Goal: Task Accomplishment & Management: Complete application form

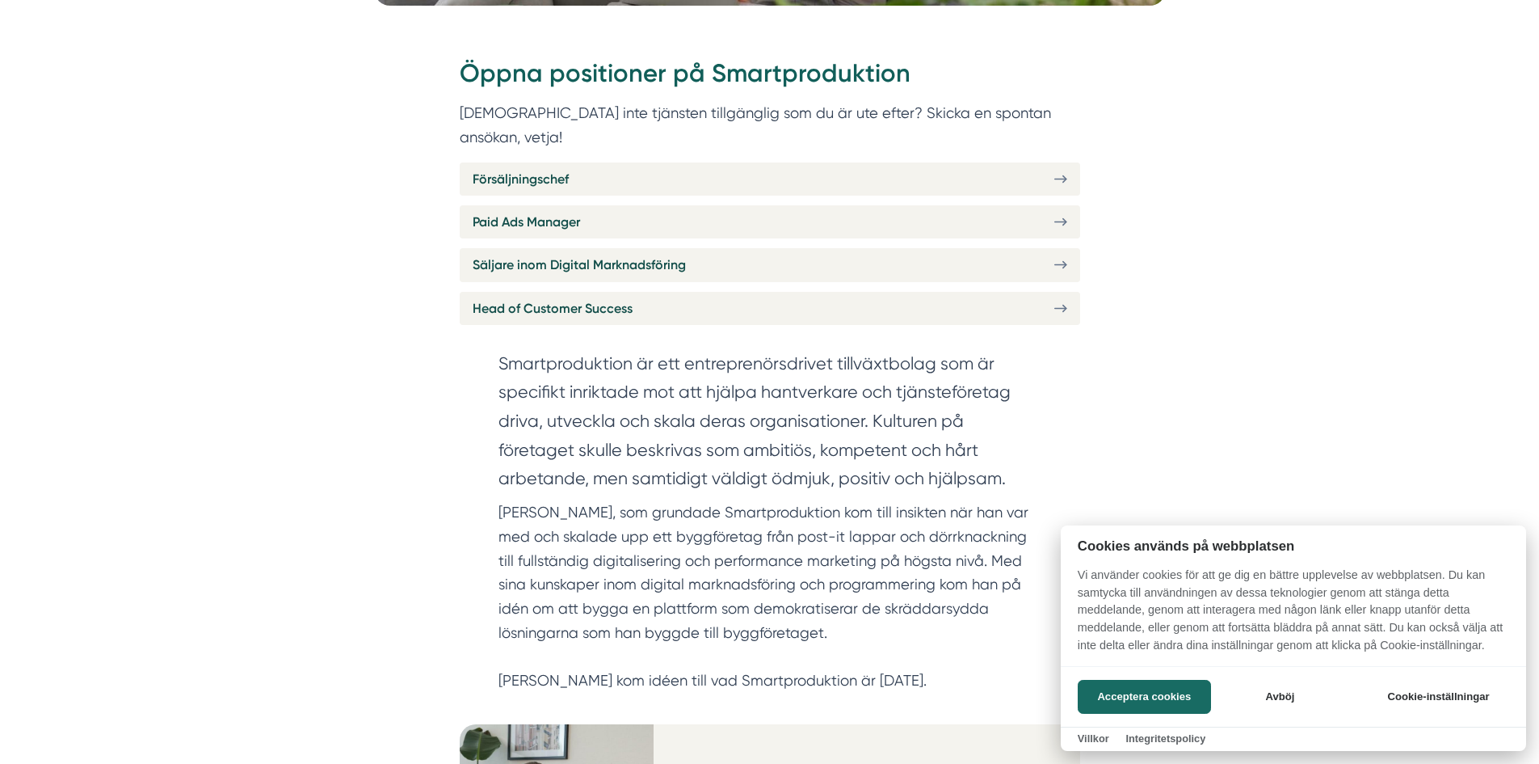
scroll to position [703, 0]
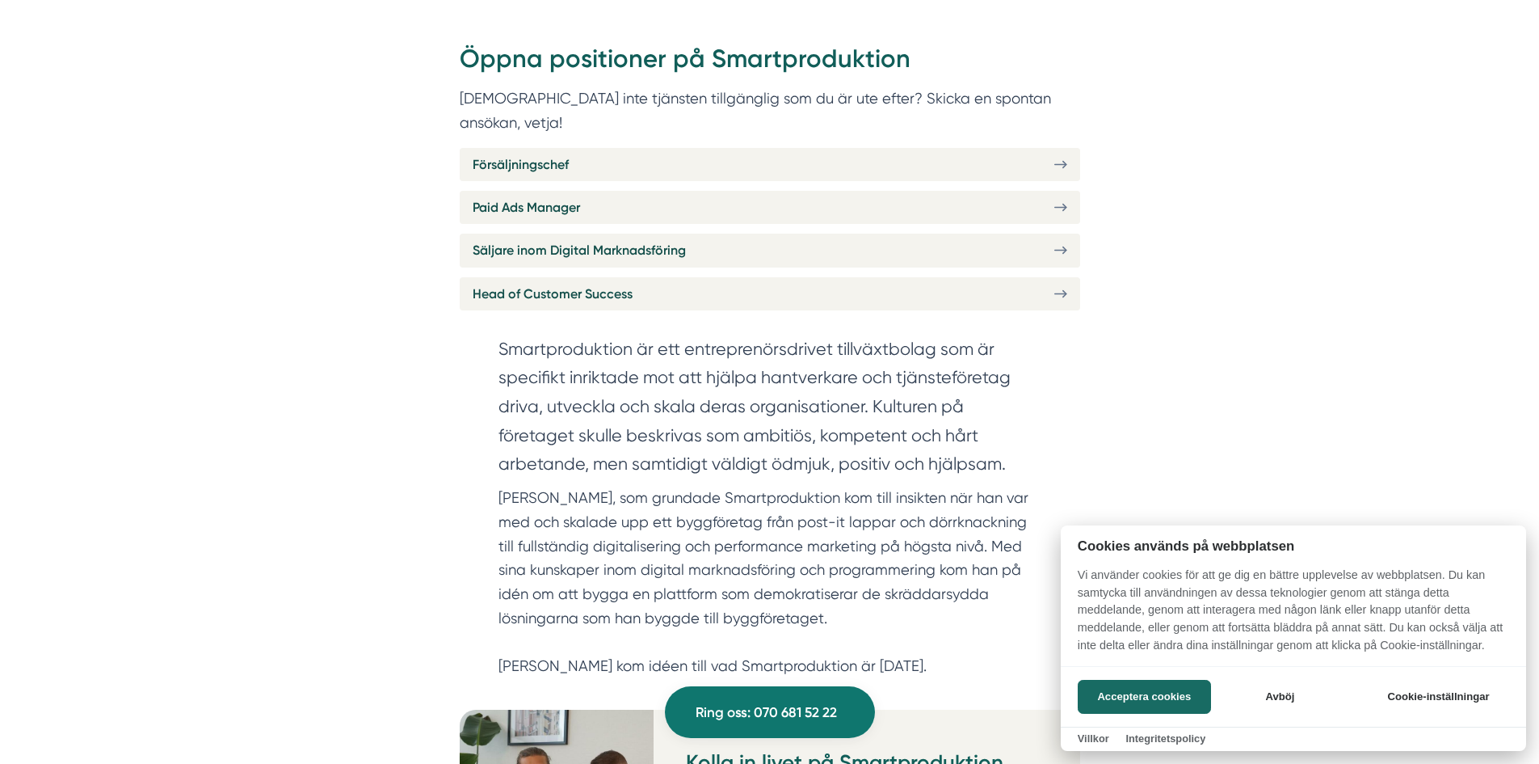
click at [1062, 223] on div at bounding box center [769, 382] width 1539 height 764
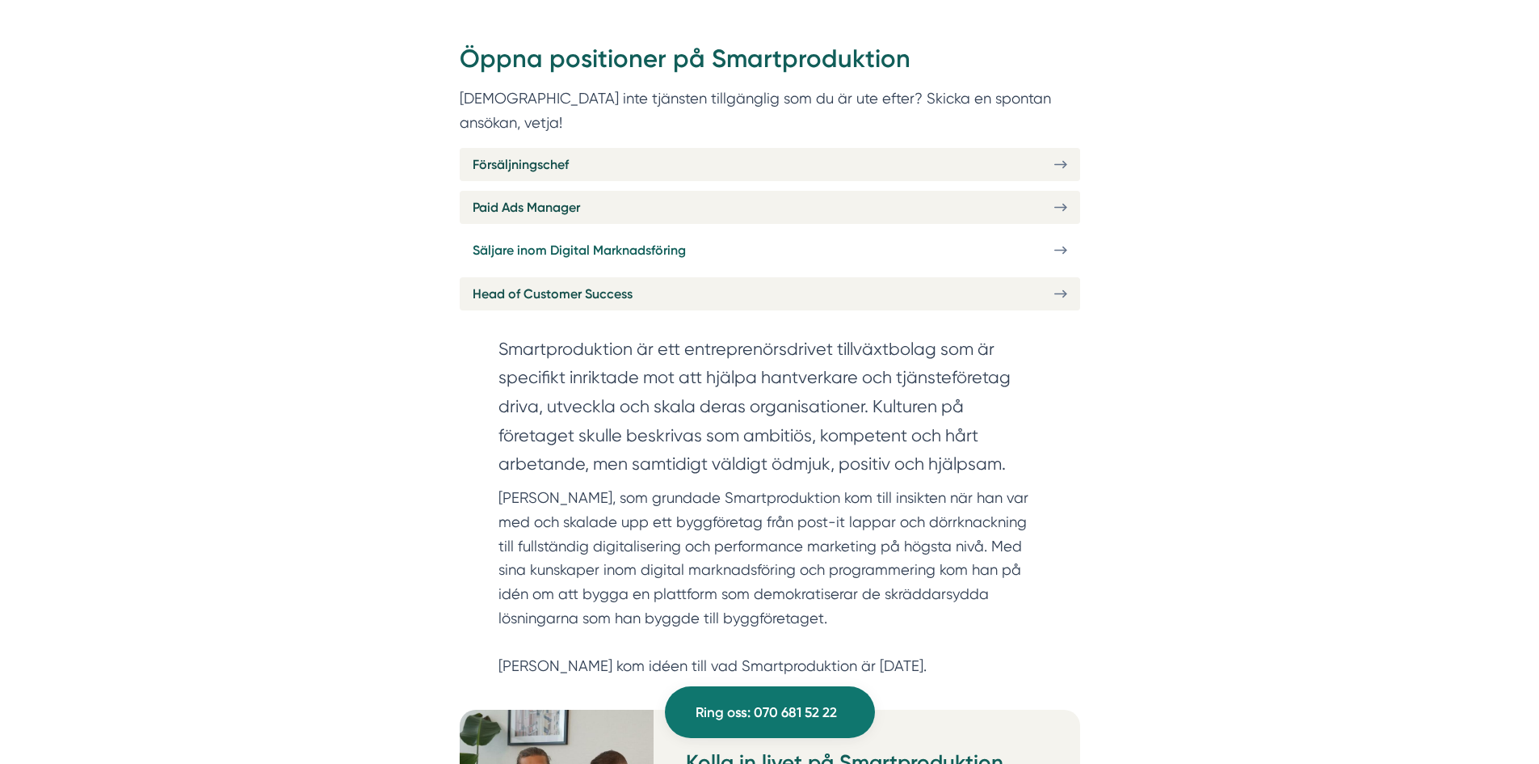
drag, startPoint x: 1040, startPoint y: 227, endPoint x: 955, endPoint y: 226, distance: 84.8
click at [955, 234] on link "Säljare inom Digital Marknadsföring" at bounding box center [770, 250] width 621 height 33
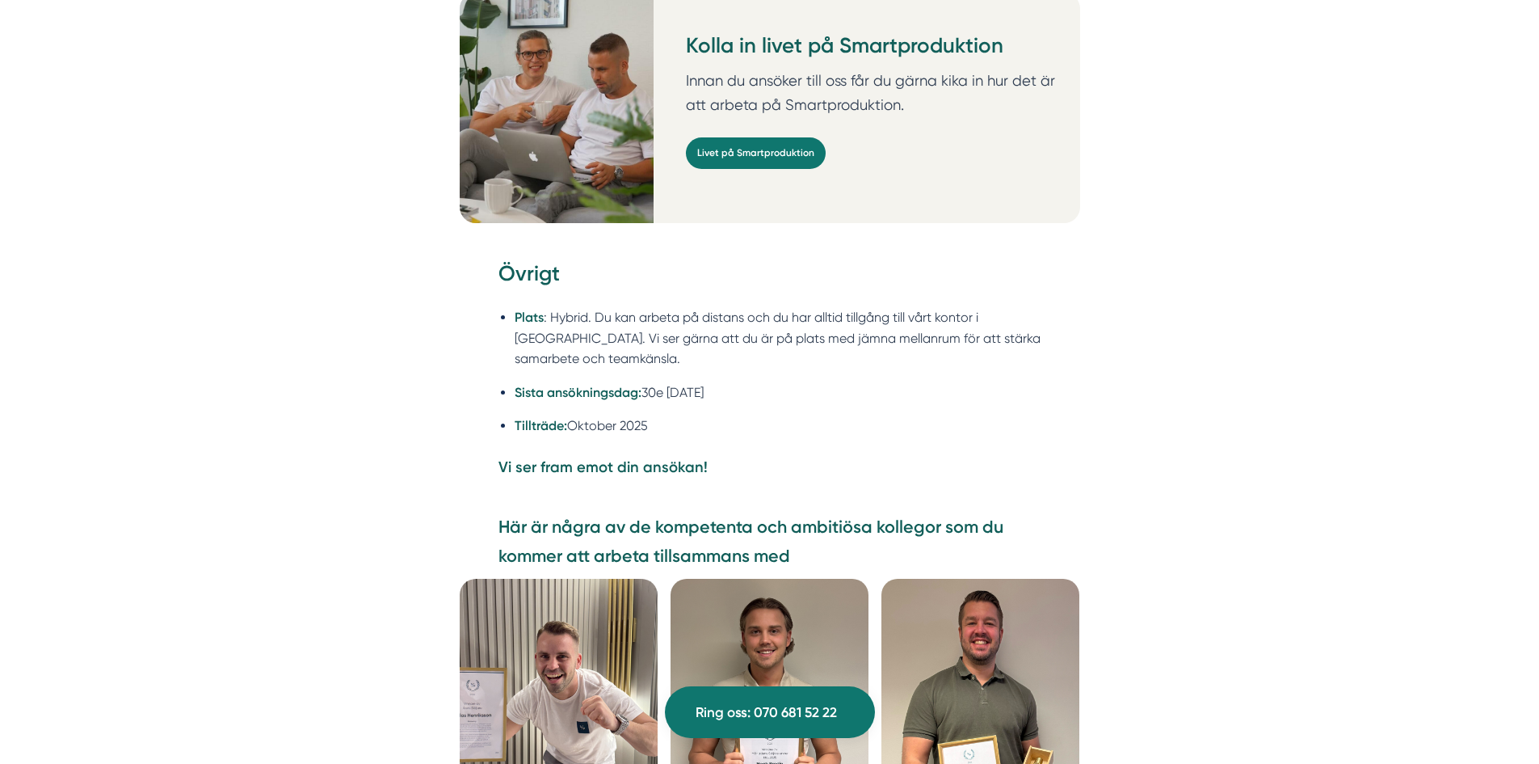
scroll to position [4241, 0]
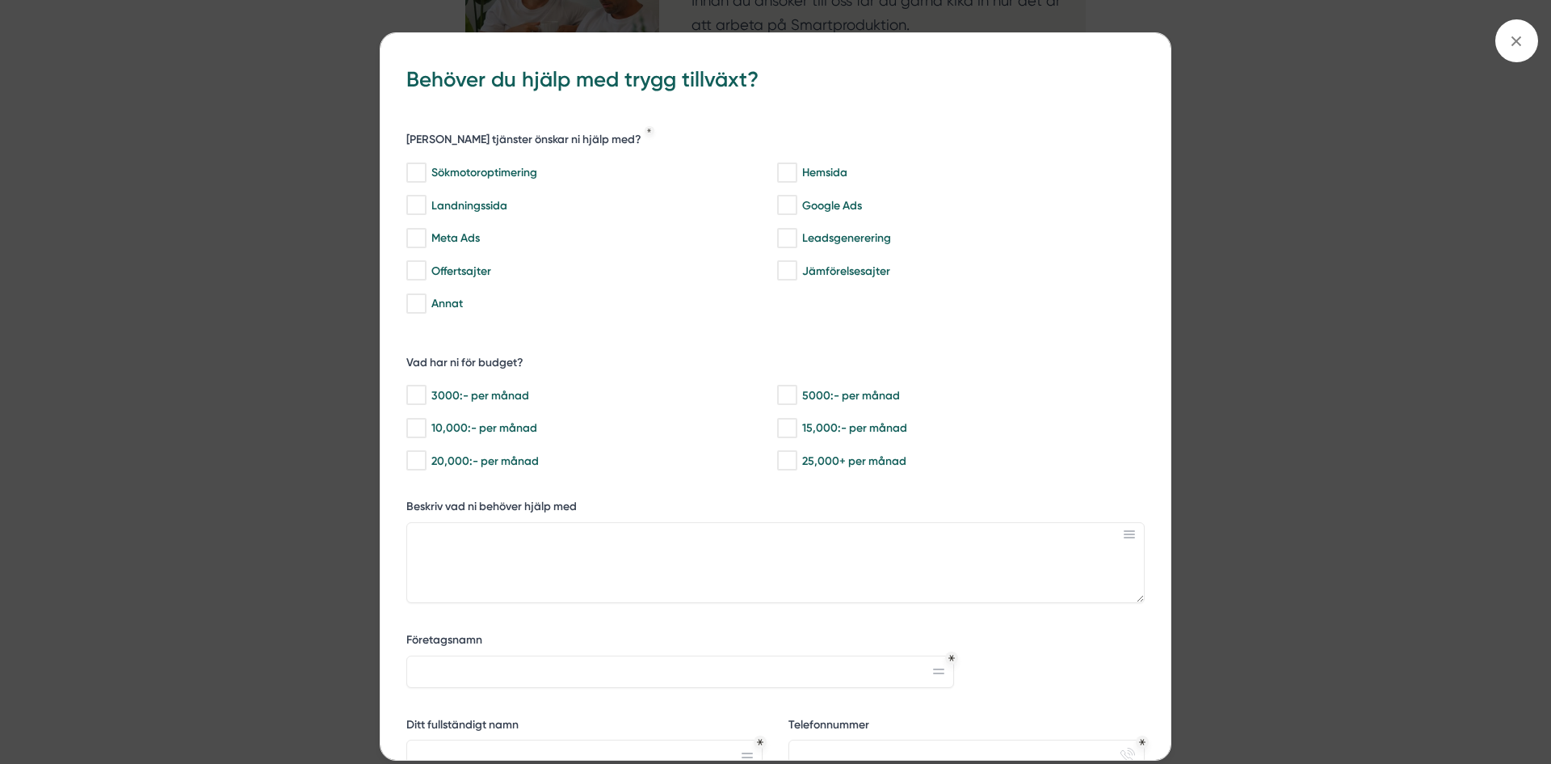
click at [1517, 45] on icon at bounding box center [1517, 41] width 18 height 18
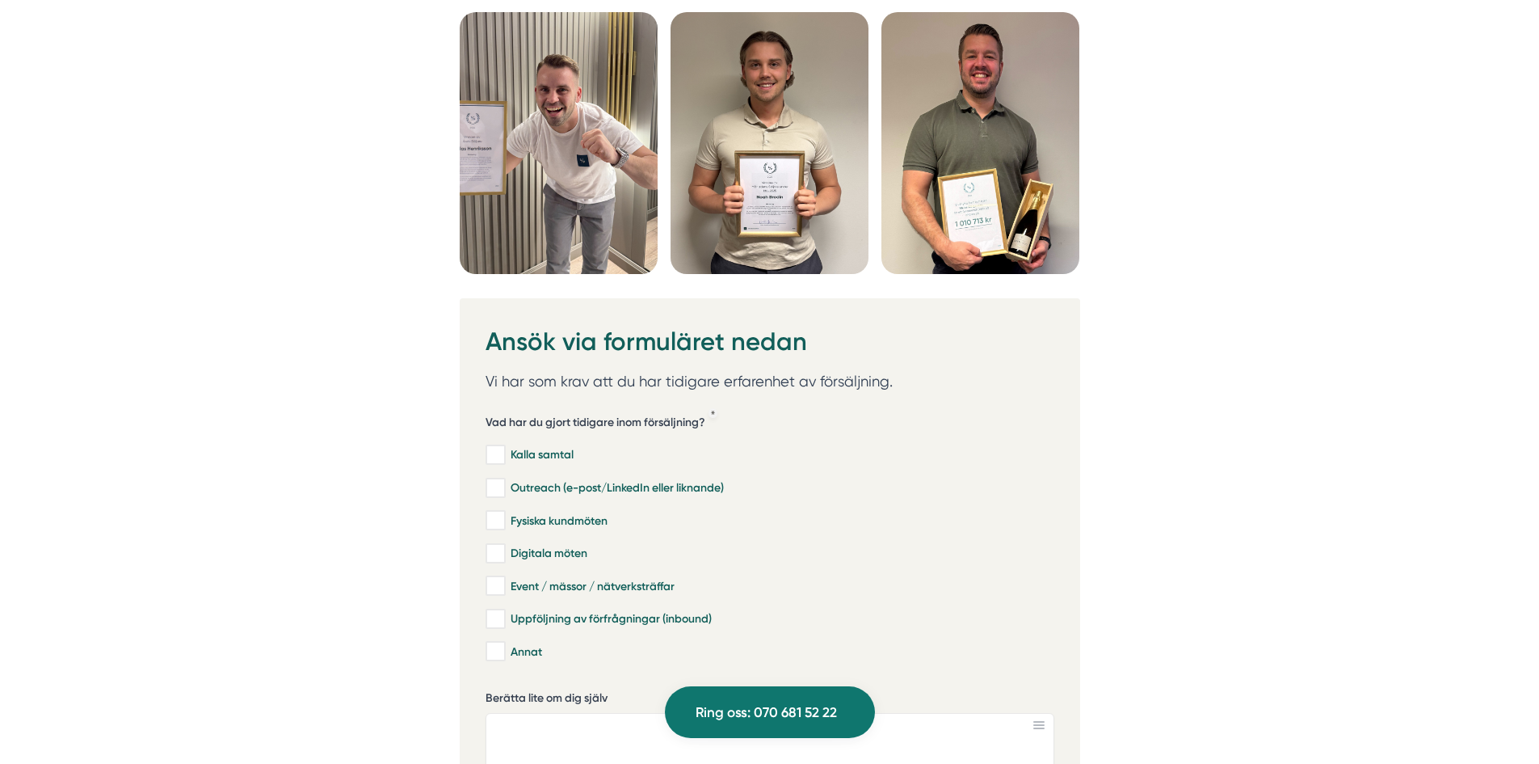
scroll to position [4759, 0]
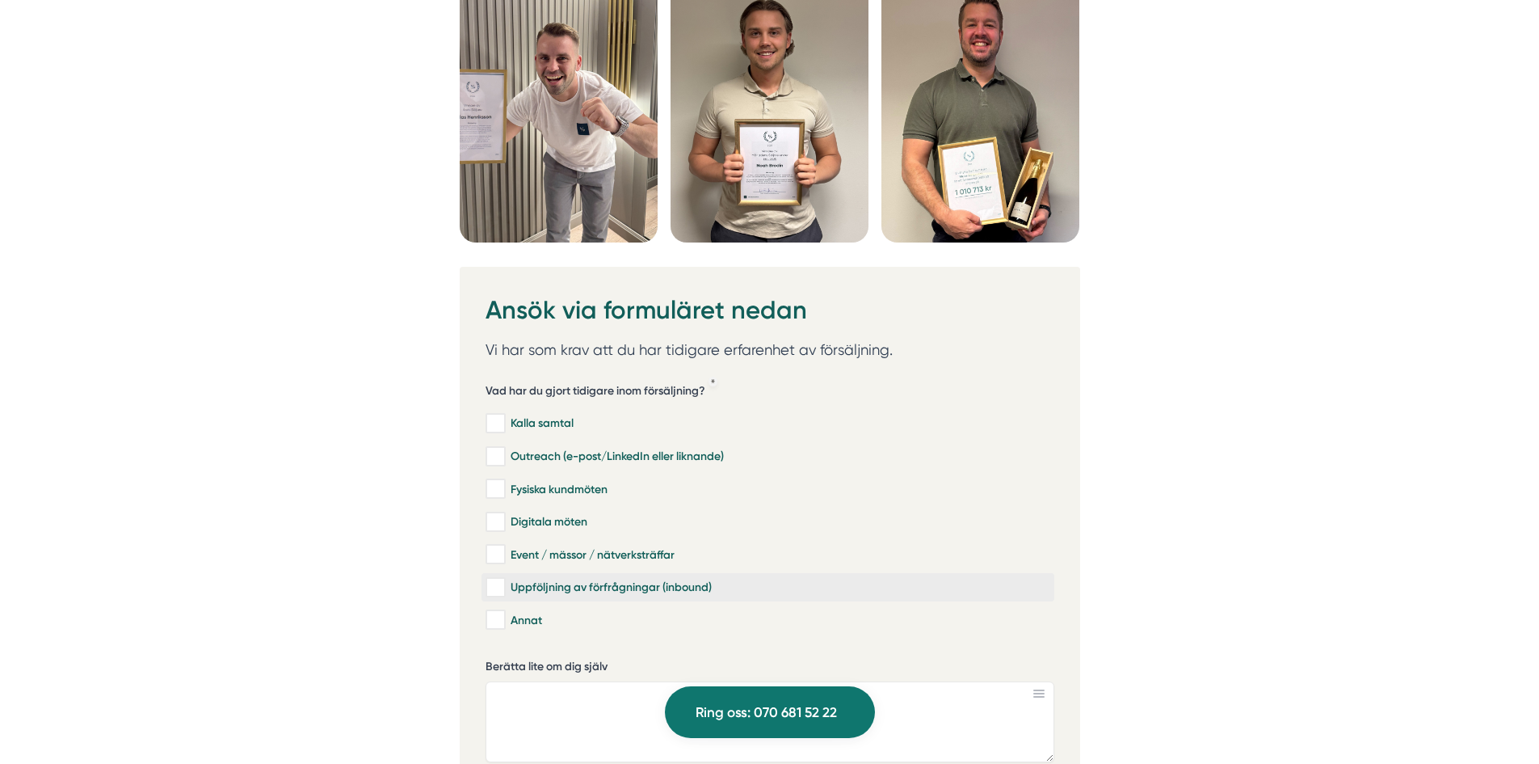
click at [654, 579] on div "Uppföljning av förfrågningar (inbound)" at bounding box center [768, 587] width 565 height 16
click at [504, 579] on input "Uppföljning av förfrågningar (inbound)" at bounding box center [495, 587] width 19 height 16
checkbox input "true"
click at [553, 546] on div "Event / mässor / nätverksträffar" at bounding box center [768, 554] width 565 height 16
click at [504, 546] on input "Event / mässor / nätverksträffar" at bounding box center [495, 554] width 19 height 16
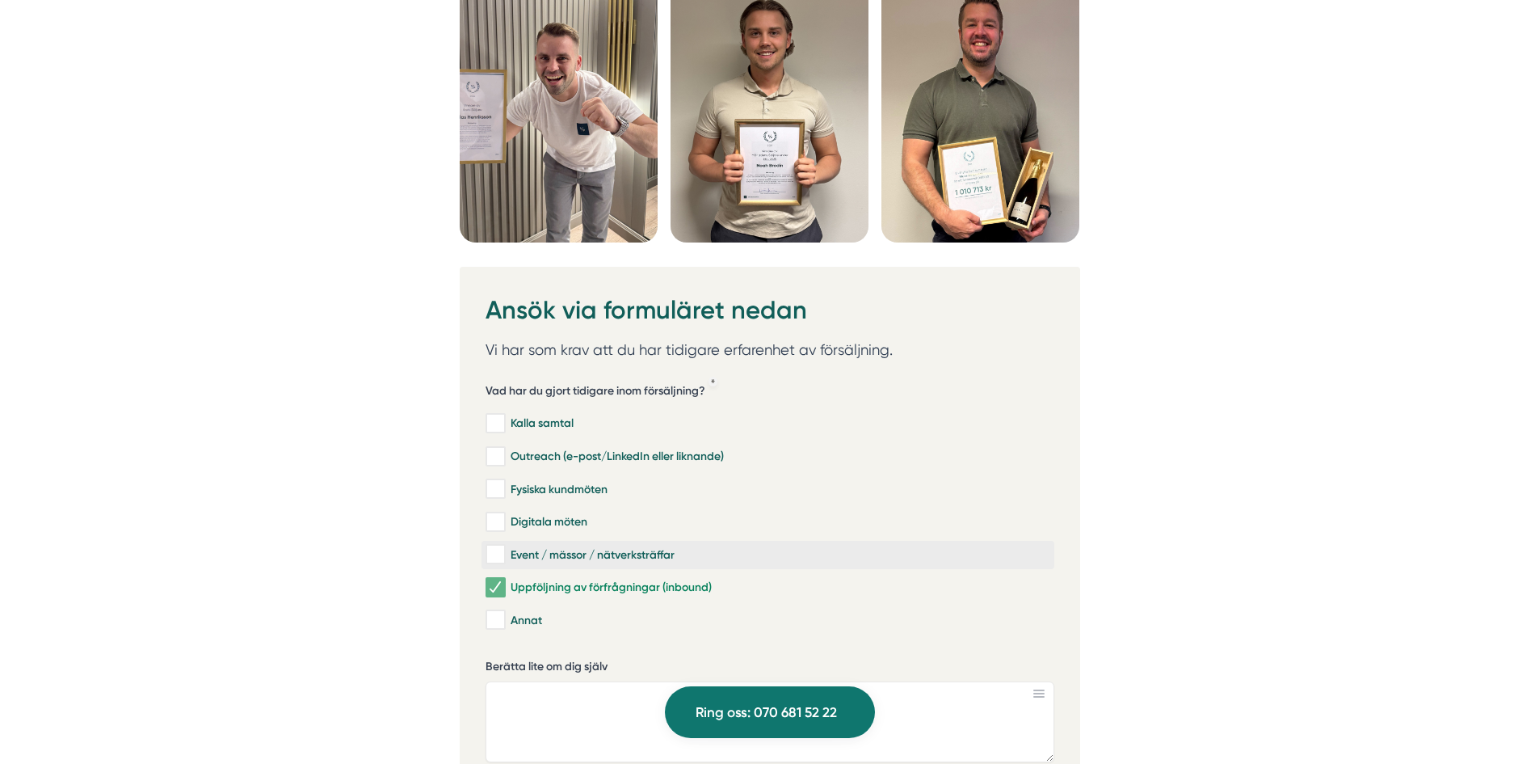
checkbox input "true"
click at [553, 514] on div "Digitala möten" at bounding box center [768, 522] width 565 height 16
click at [504, 514] on input "Digitala möten" at bounding box center [495, 522] width 19 height 16
checkbox input "true"
click at [554, 475] on label "Fysiska kundmöten" at bounding box center [768, 489] width 573 height 28
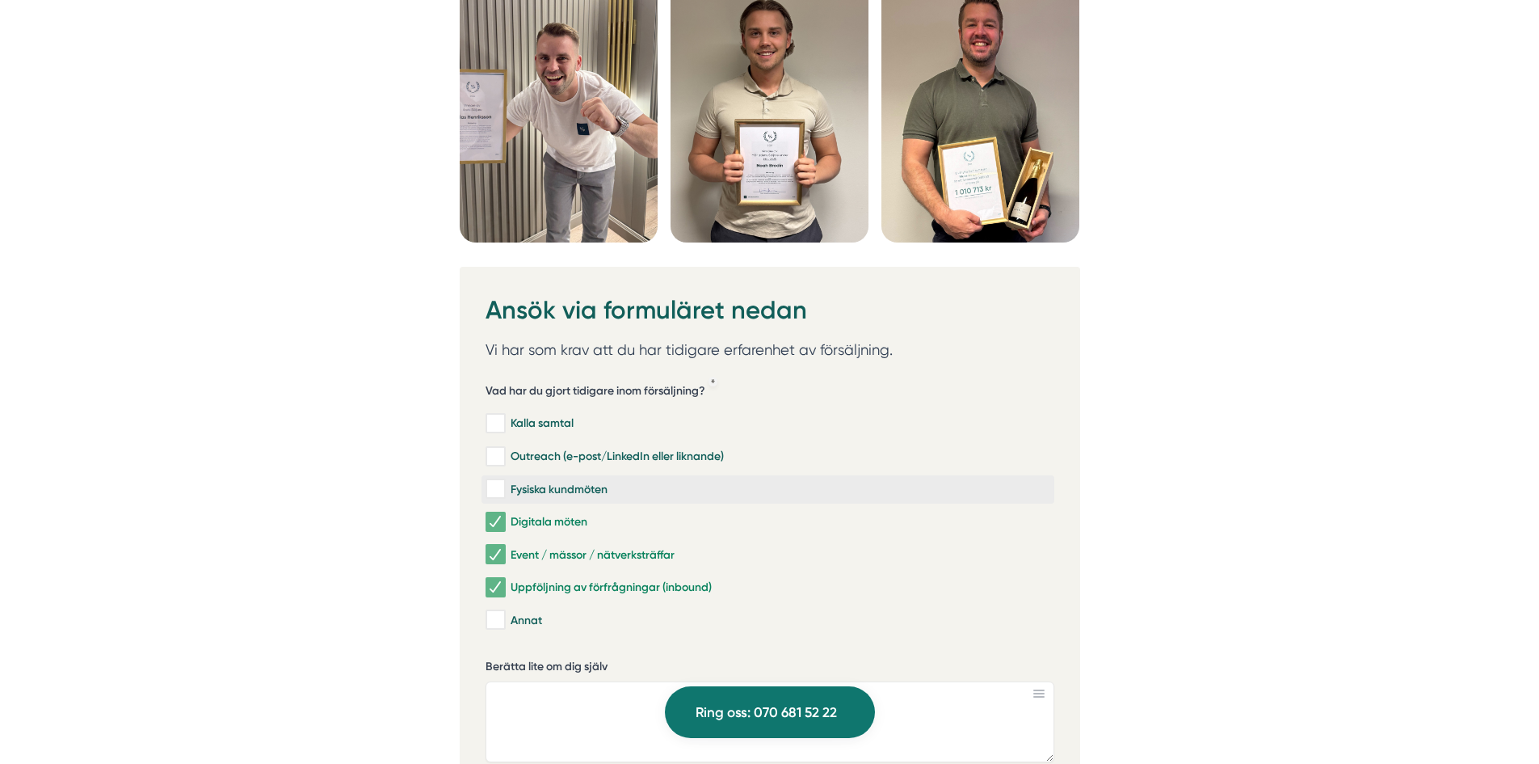
click at [504, 481] on input "Fysiska kundmöten" at bounding box center [495, 489] width 19 height 16
checkbox input "true"
click at [559, 448] on div "Outreach (e-post/LinkedIn eller liknande)" at bounding box center [768, 456] width 565 height 16
click at [504, 448] on input "Outreach (e-post/LinkedIn eller liknande)" at bounding box center [495, 456] width 19 height 16
checkbox input "true"
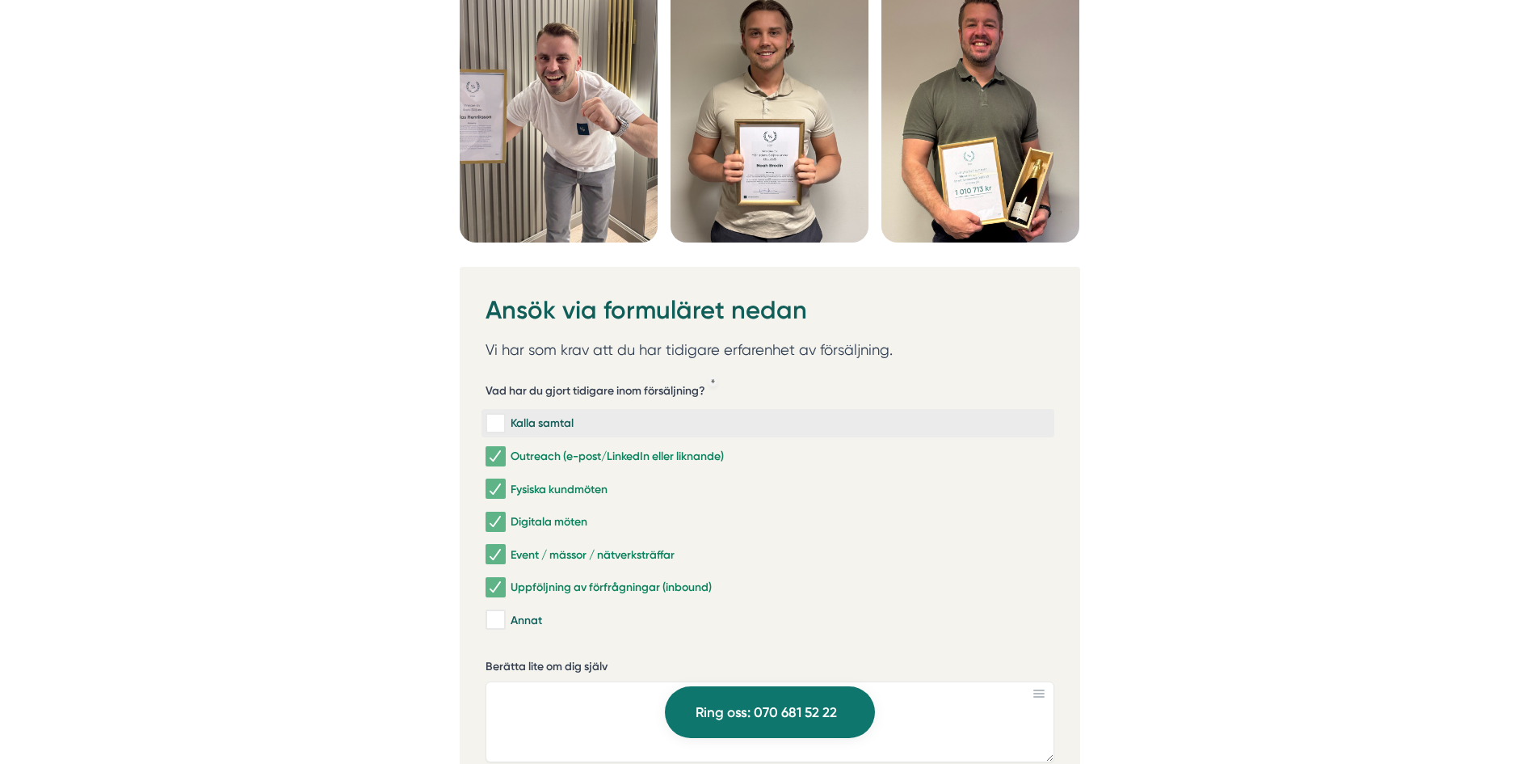
click at [540, 415] on div "Kalla samtal" at bounding box center [768, 423] width 565 height 16
click at [504, 415] on input "Kalla samtal" at bounding box center [495, 423] width 19 height 16
checkbox input "true"
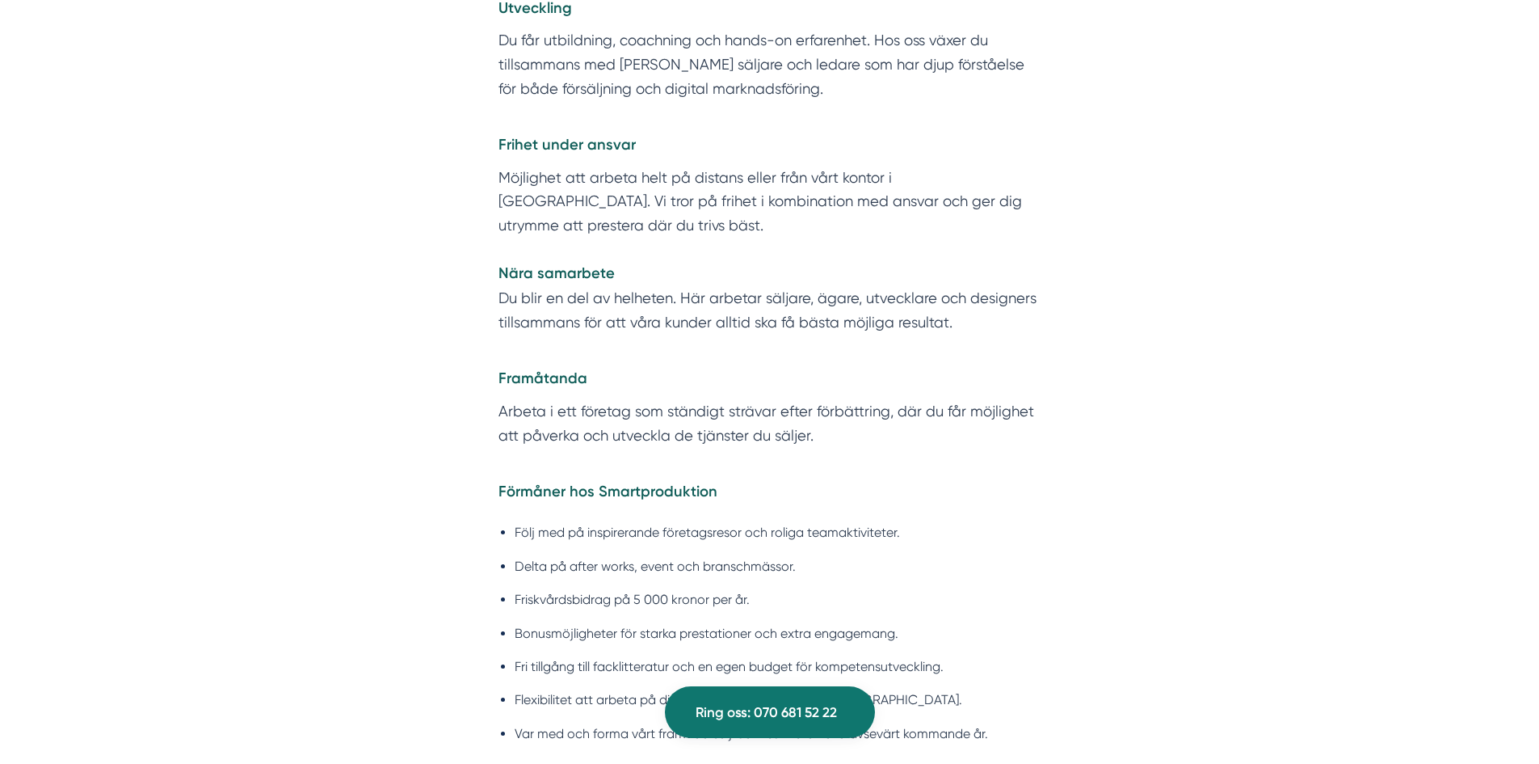
scroll to position [0, 0]
